Goal: Navigation & Orientation: Find specific page/section

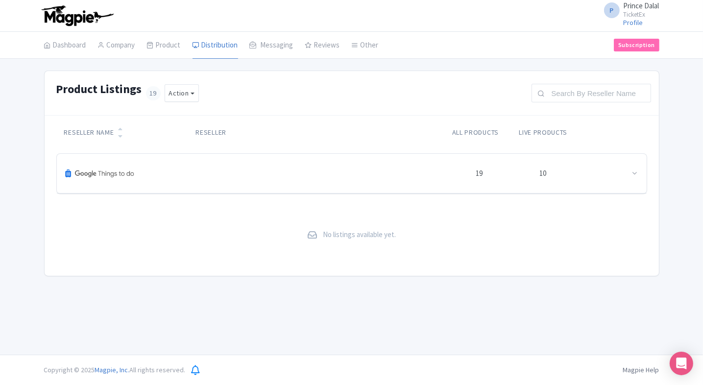
click at [167, 182] on div at bounding box center [256, 174] width 382 height 24
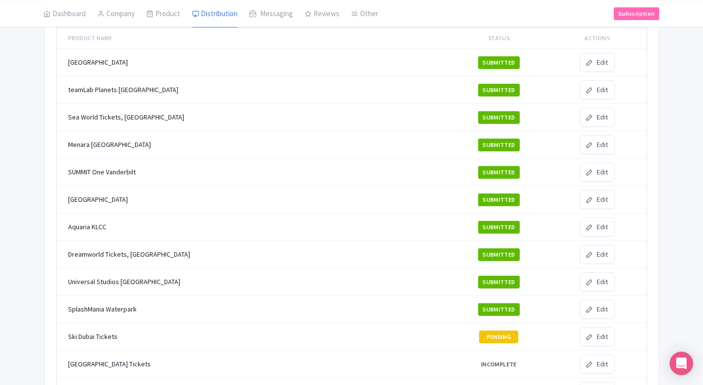
scroll to position [180, 0]
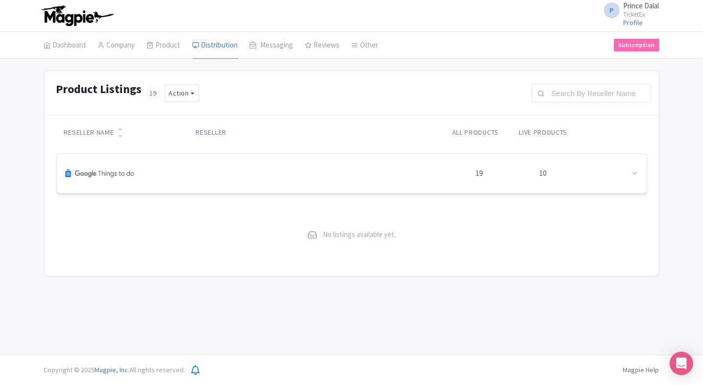
click at [205, 189] on div "19 10" at bounding box center [351, 174] width 589 height 40
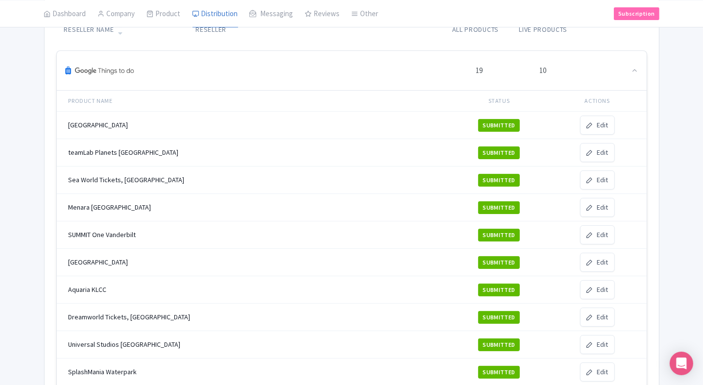
scroll to position [99, 0]
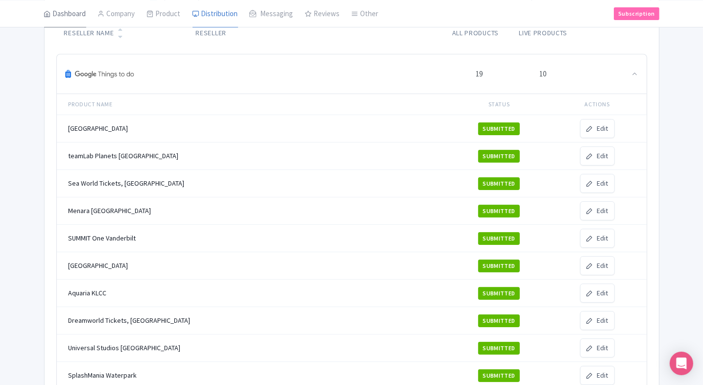
click at [80, 17] on link "Dashboard" at bounding box center [65, 13] width 42 height 27
click at [172, 31] on link "My Products" at bounding box center [193, 38] width 93 height 15
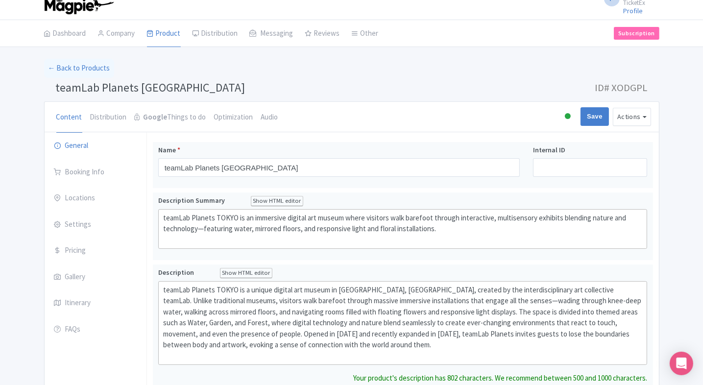
scroll to position [11, 0]
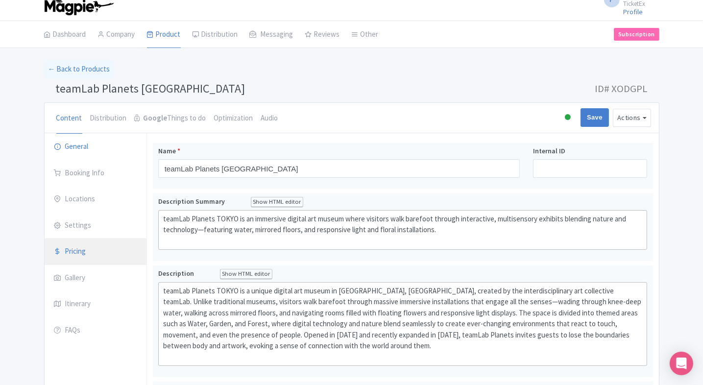
click at [65, 261] on link "Pricing" at bounding box center [96, 251] width 102 height 27
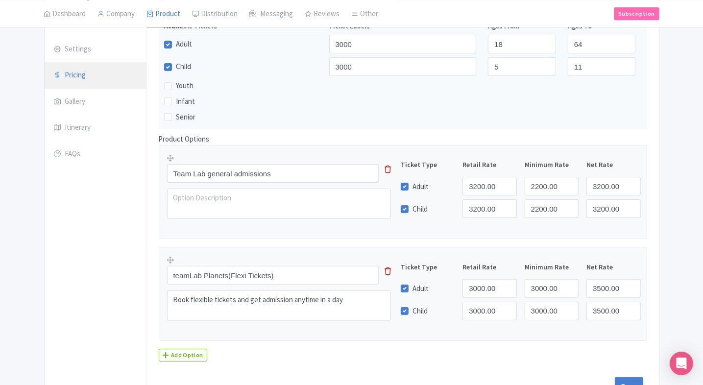
scroll to position [193, 0]
